Goal: Navigation & Orientation: Find specific page/section

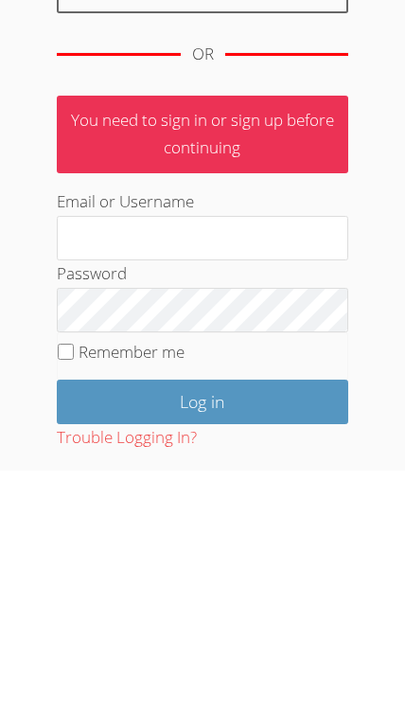
scroll to position [346, 0]
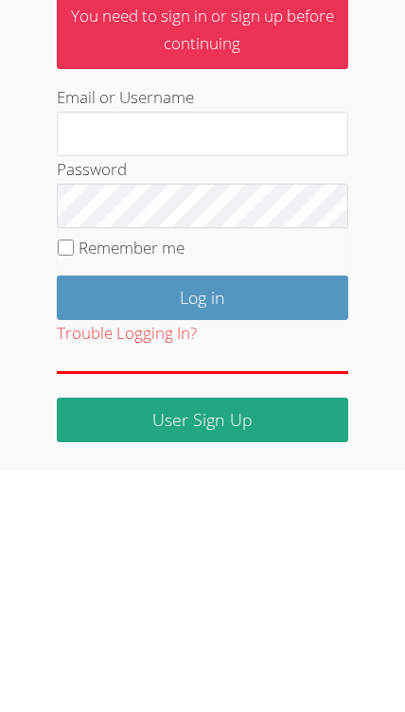
click at [270, 353] on input "Email or Username" at bounding box center [203, 375] width 292 height 45
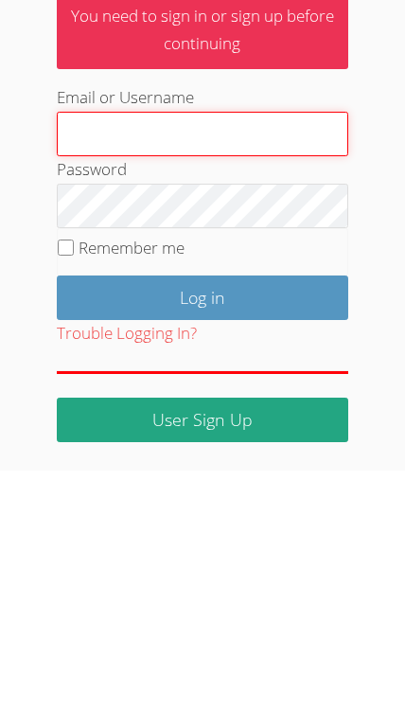
type input "Iolaadekale@airtutors.org"
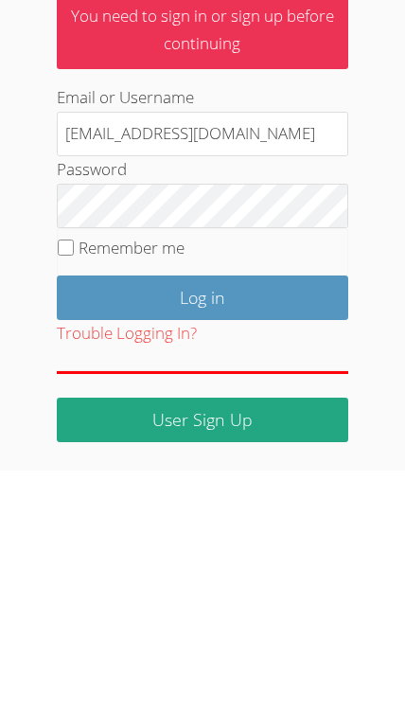
click at [202, 517] on input "Log in" at bounding box center [203, 539] width 292 height 44
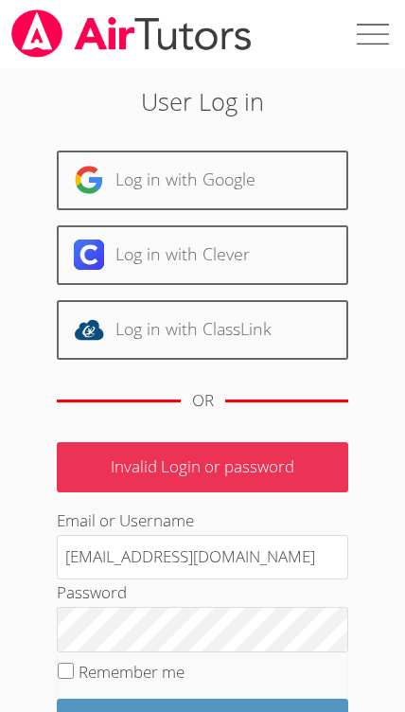
click at [269, 559] on input "[EMAIL_ADDRESS][DOMAIN_NAME]" at bounding box center [203, 557] width 292 height 45
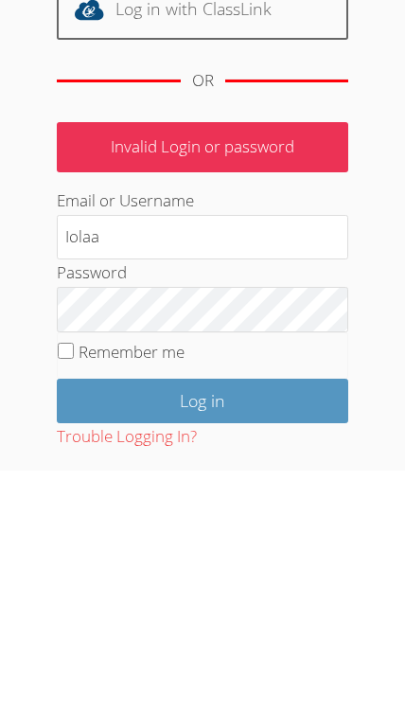
type input "Iola"
type input "Thebrandstoryshop@gmail.com"
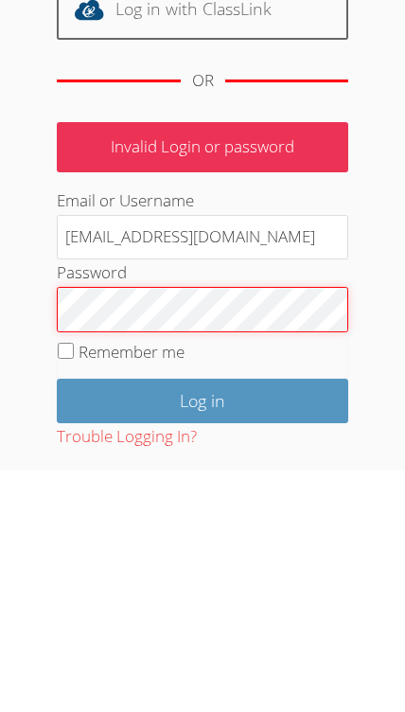
scroll to position [104, 0]
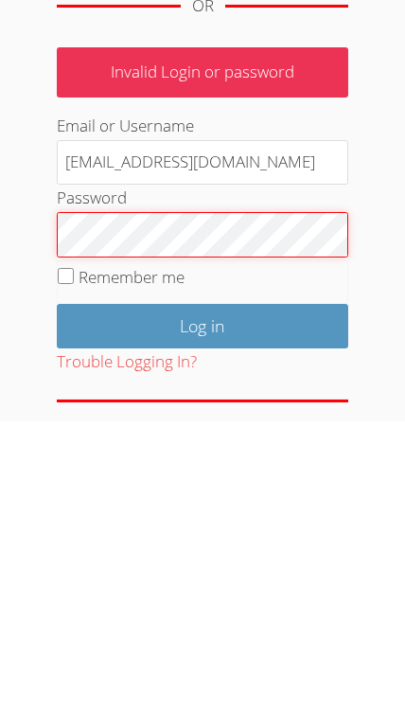
click at [301, 594] on input "Log in" at bounding box center [203, 616] width 292 height 44
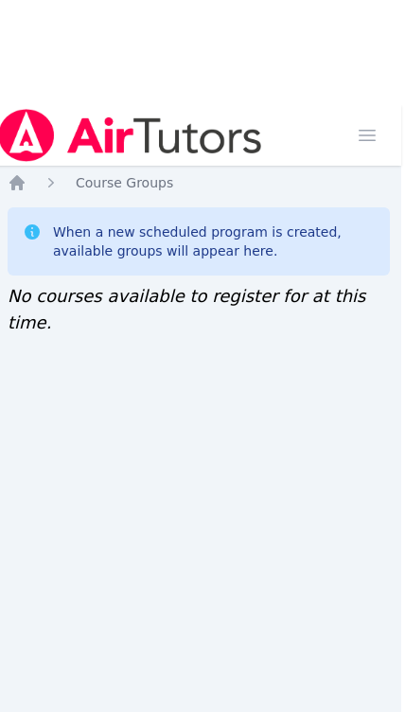
scroll to position [0, 8]
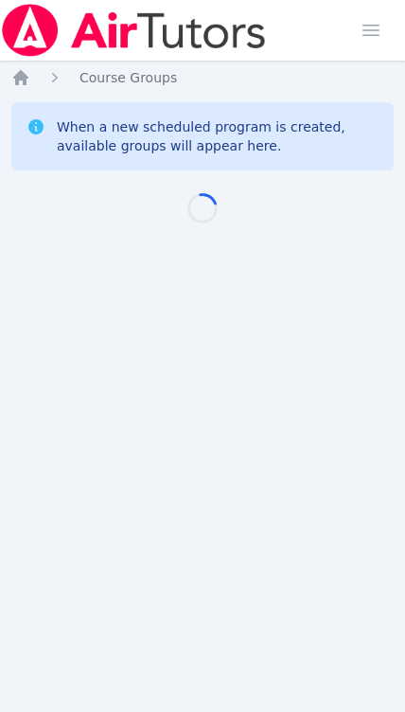
scroll to position [0, 8]
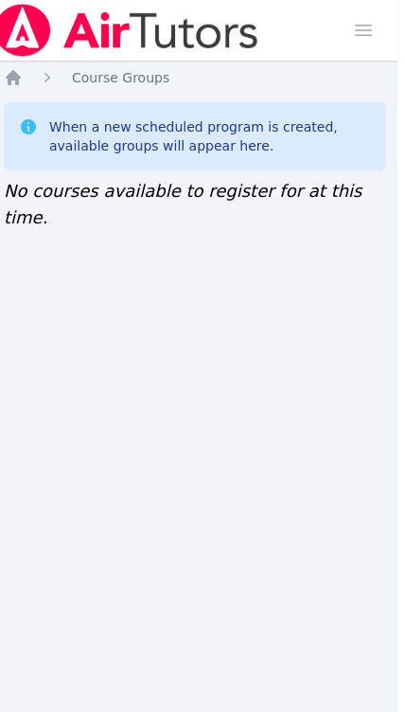
click at [13, 97] on div "Home Course Groups When a new scheduled program is created, available groups wi…" at bounding box center [195, 149] width 382 height 163
click at [22, 68] on icon "Breadcrumb" at bounding box center [13, 77] width 19 height 19
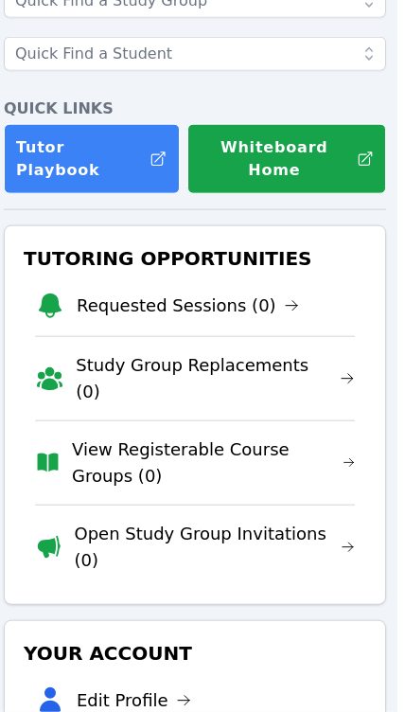
scroll to position [146, 8]
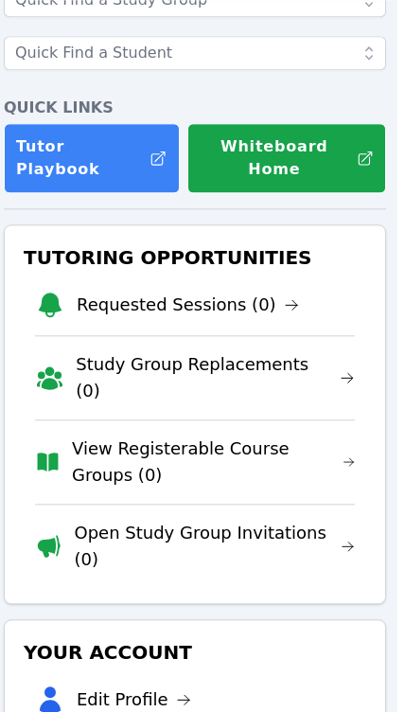
click at [347, 520] on link "Open Study Group Invitations (0)" at bounding box center [215, 546] width 281 height 53
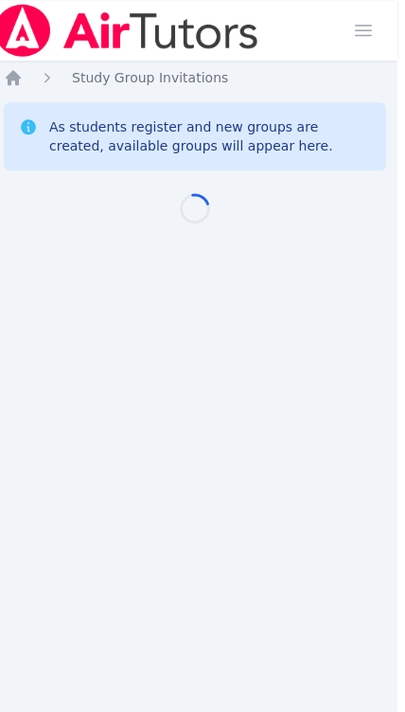
scroll to position [0, 8]
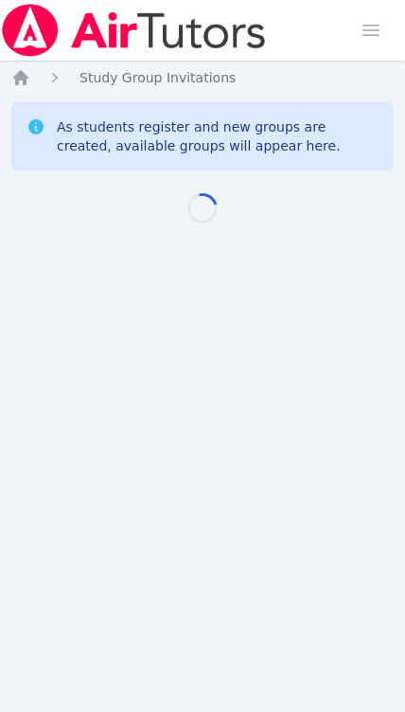
scroll to position [0, 8]
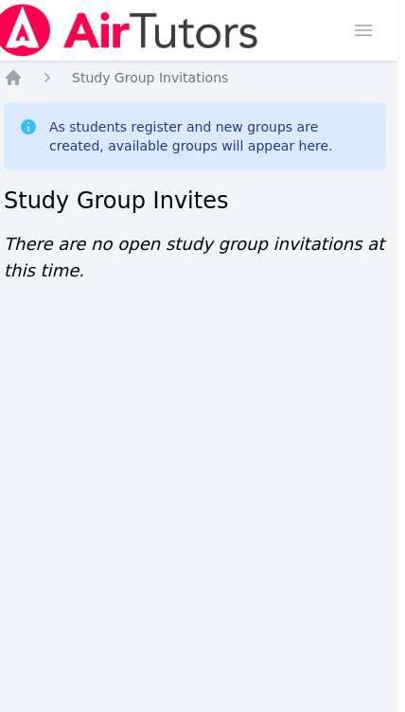
click at [359, 27] on span "button" at bounding box center [364, 30] width 42 height 42
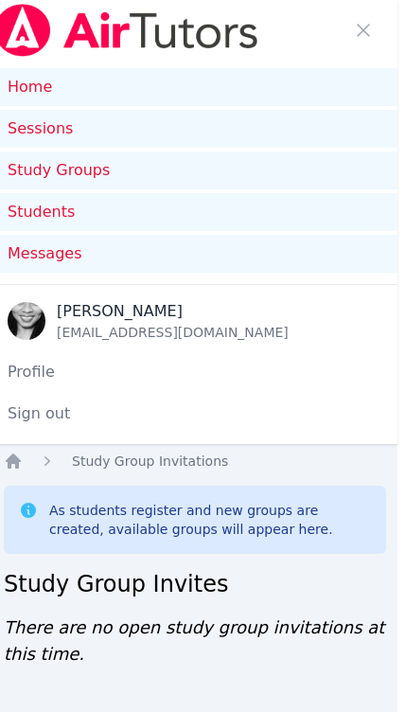
click at [305, 138] on link "Sessions" at bounding box center [194, 129] width 405 height 38
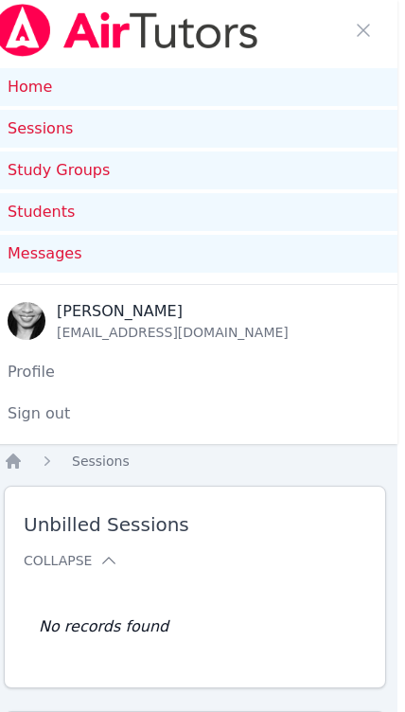
click at [254, 141] on link "Sessions" at bounding box center [194, 129] width 405 height 38
click at [233, 182] on link "Study Groups" at bounding box center [194, 170] width 405 height 38
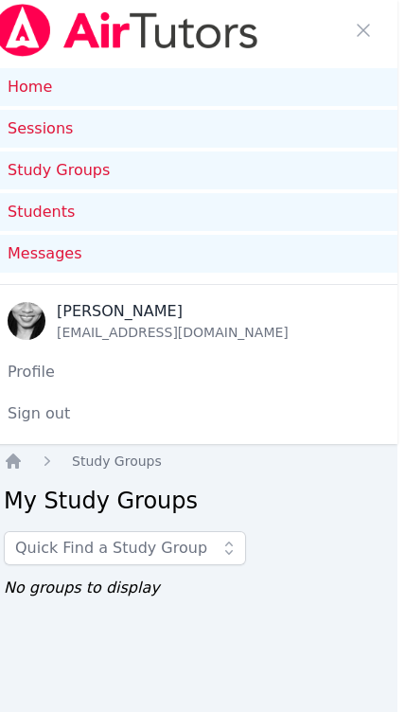
click at [373, 29] on span "button" at bounding box center [364, 30] width 42 height 42
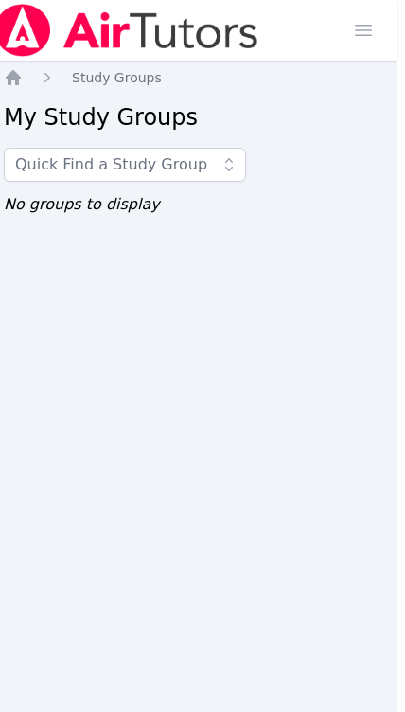
click at [10, 71] on icon "Breadcrumb" at bounding box center [13, 77] width 19 height 19
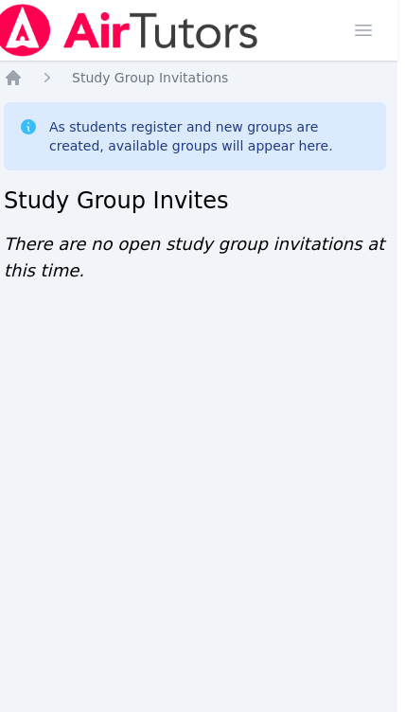
scroll to position [169, 8]
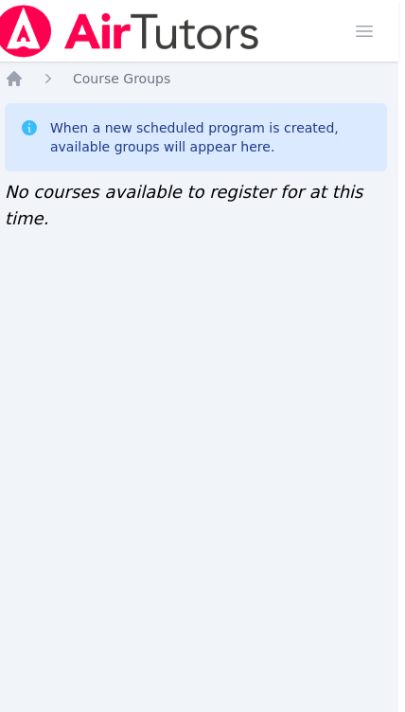
scroll to position [0, 6]
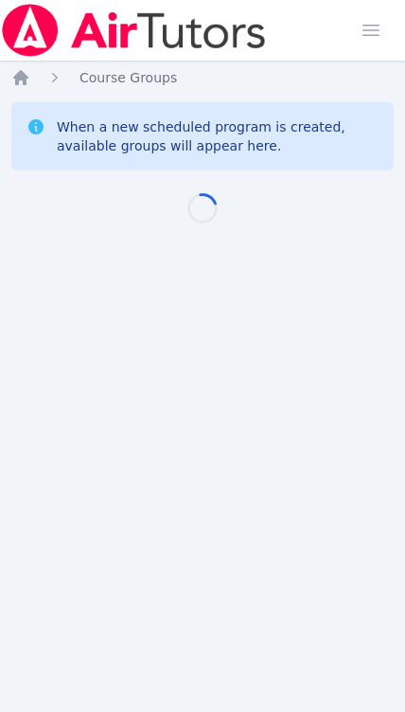
scroll to position [0, 7]
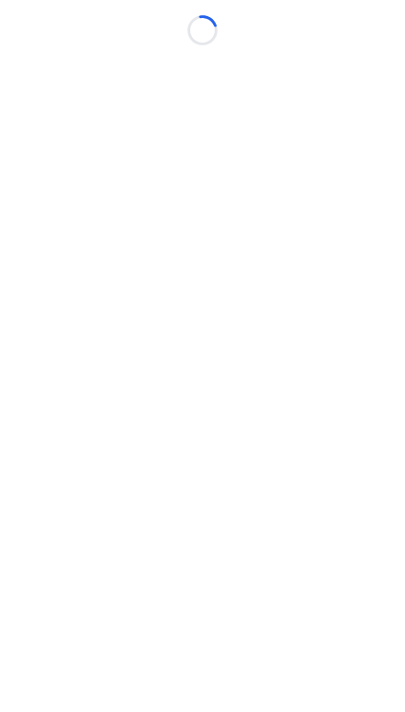
scroll to position [0, 7]
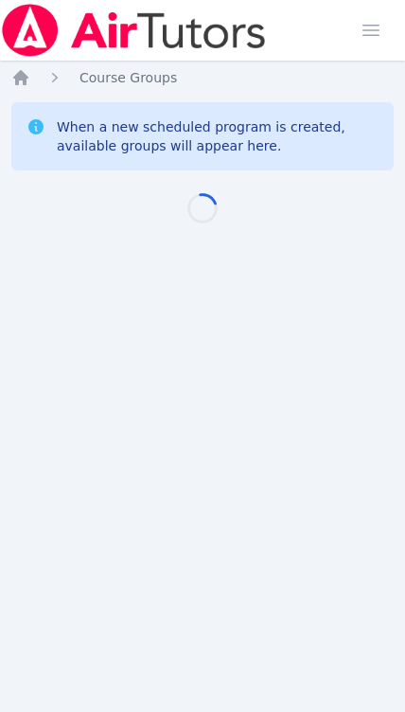
scroll to position [0, 7]
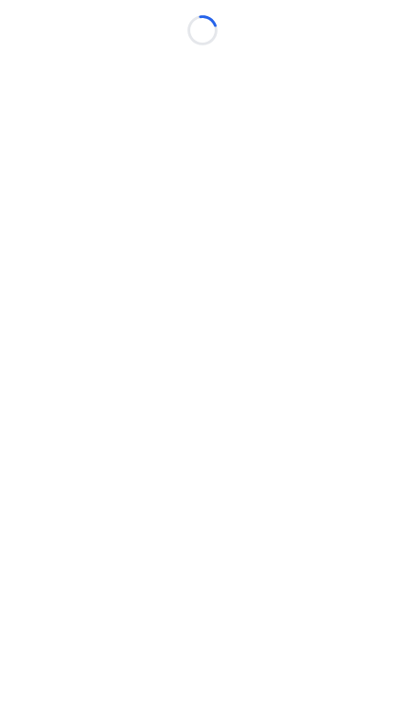
scroll to position [0, 7]
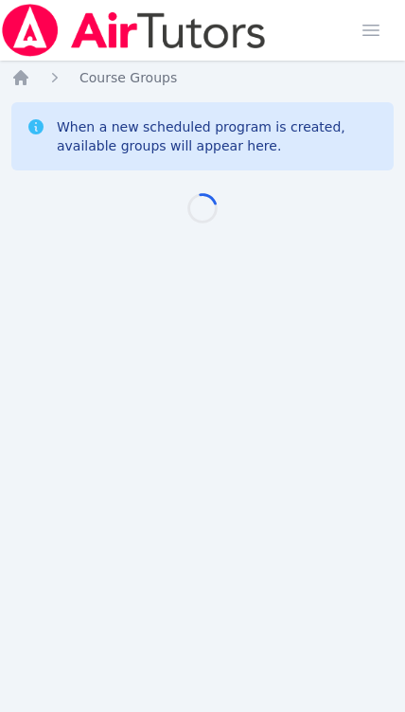
scroll to position [0, 7]
